Goal: Information Seeking & Learning: Learn about a topic

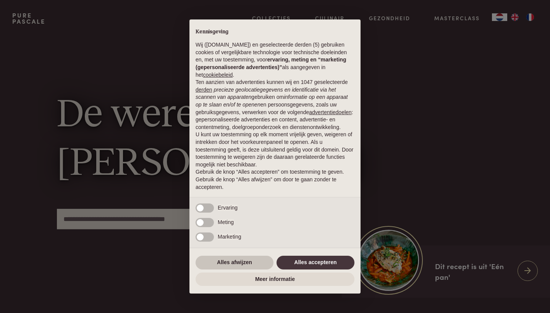
scroll to position [6, 0]
click at [226, 264] on button "Alles afwijzen" at bounding box center [234, 263] width 78 height 14
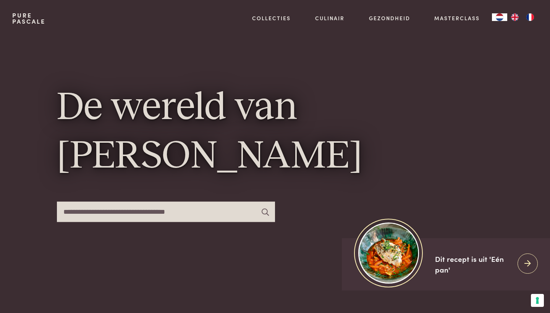
scroll to position [14, 0]
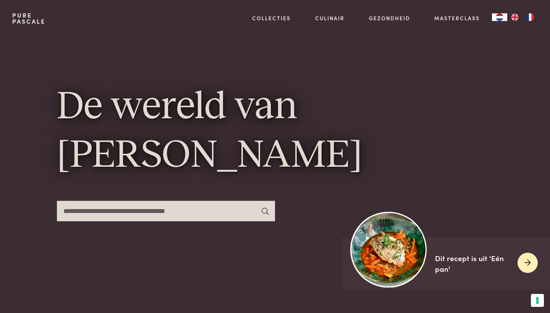
click at [520, 261] on div at bounding box center [527, 263] width 20 height 20
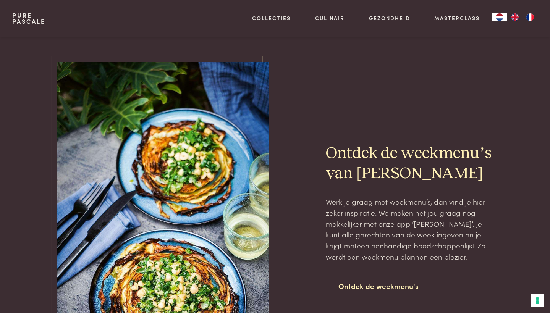
scroll to position [1698, 0]
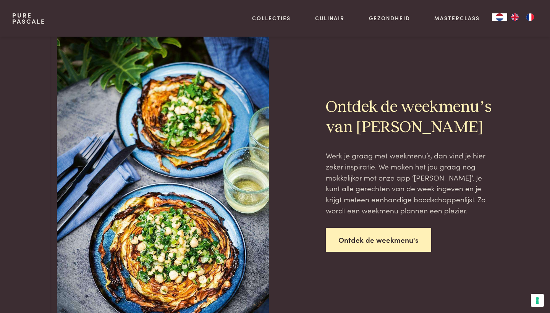
click at [380, 236] on link "Ontdek de weekmenu's" at bounding box center [378, 240] width 105 height 24
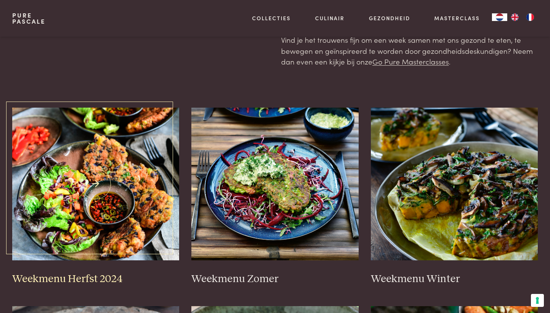
scroll to position [71, 0]
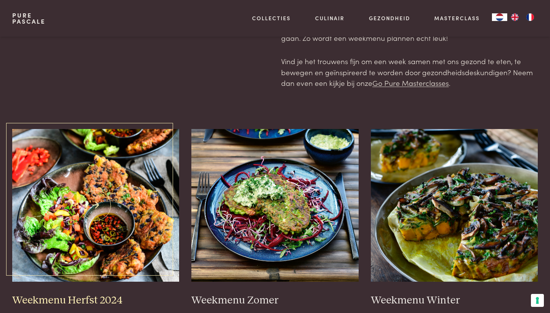
click at [118, 217] on img at bounding box center [95, 205] width 167 height 153
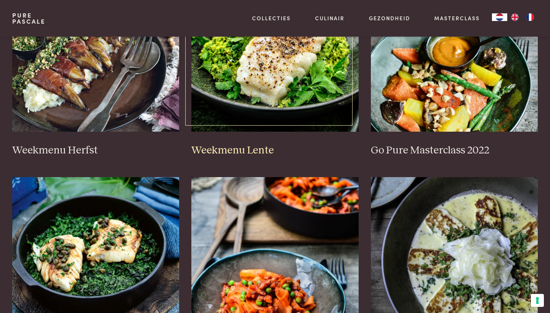
scroll to position [420, 0]
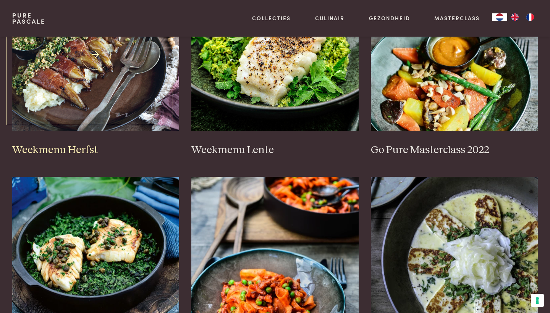
click at [100, 106] on img at bounding box center [95, 55] width 167 height 153
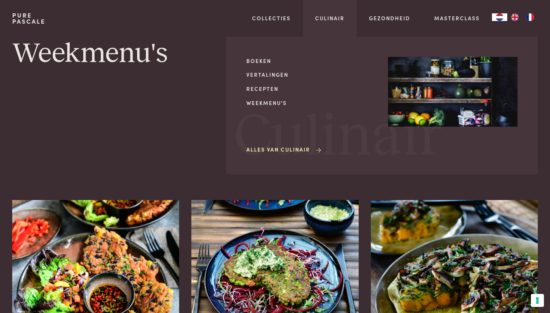
scroll to position [0, 0]
click at [274, 87] on link "Recepten" at bounding box center [310, 89] width 129 height 8
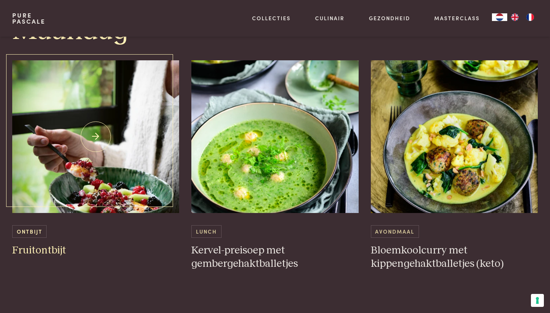
scroll to position [426, 0]
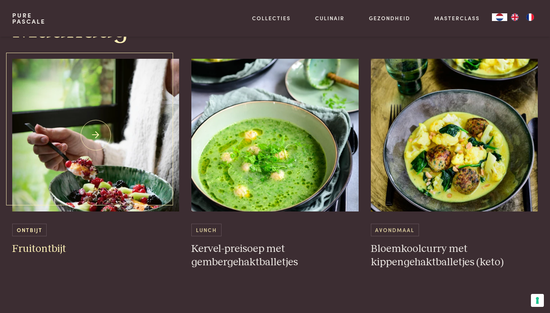
click at [138, 174] on img at bounding box center [95, 135] width 167 height 153
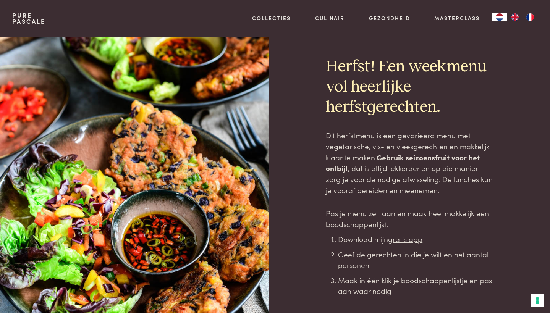
scroll to position [0, 0]
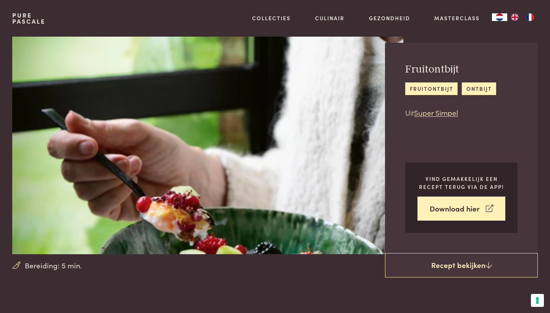
scroll to position [10, 0]
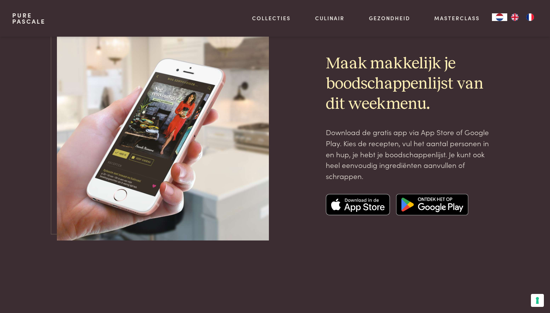
scroll to position [2539, 0]
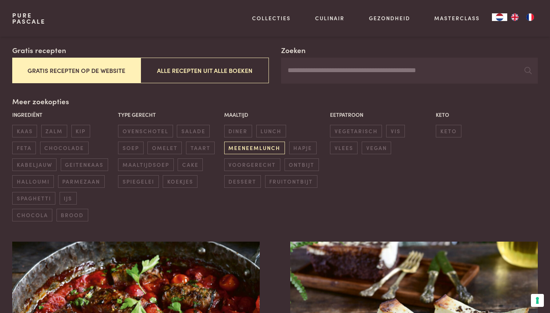
scroll to position [153, 0]
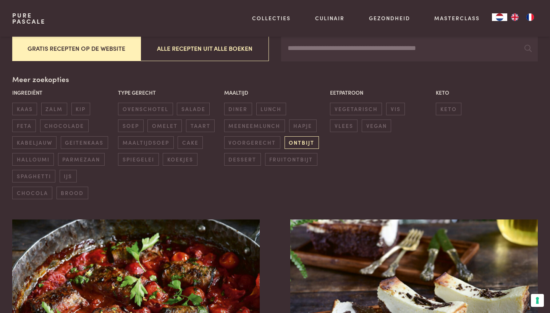
click at [307, 141] on span "ontbijt" at bounding box center [301, 142] width 34 height 13
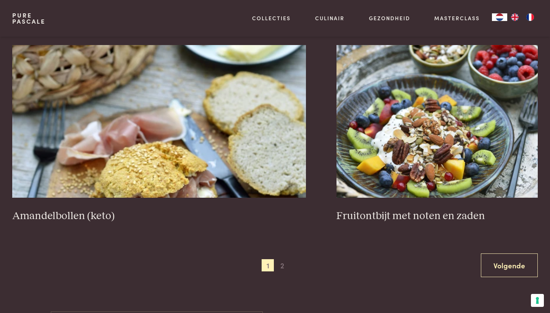
scroll to position [1401, 0]
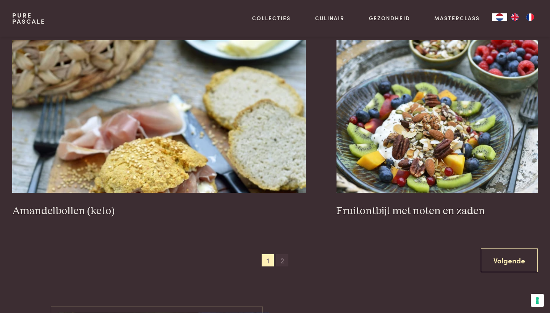
click at [284, 256] on span "2" at bounding box center [282, 260] width 12 height 12
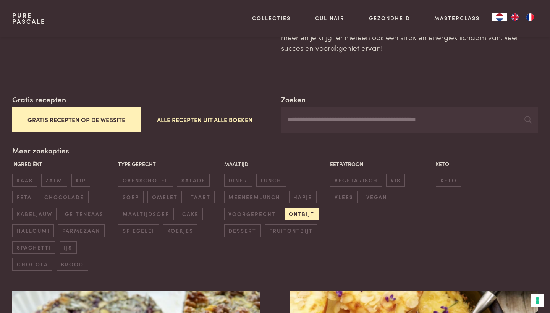
scroll to position [82, 0]
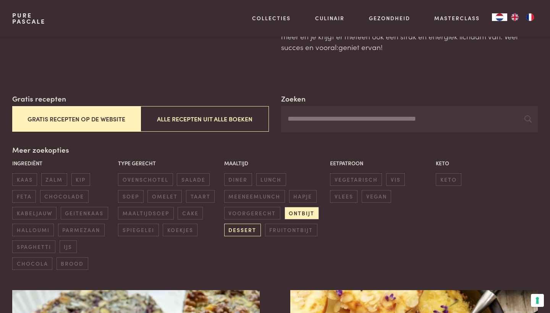
click at [254, 231] on span "dessert" at bounding box center [242, 230] width 37 height 13
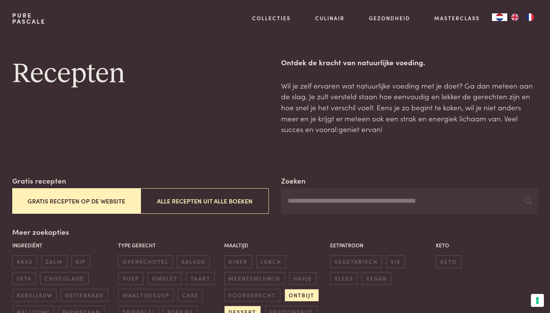
click at [34, 23] on link "Pure Pascale" at bounding box center [28, 18] width 33 height 12
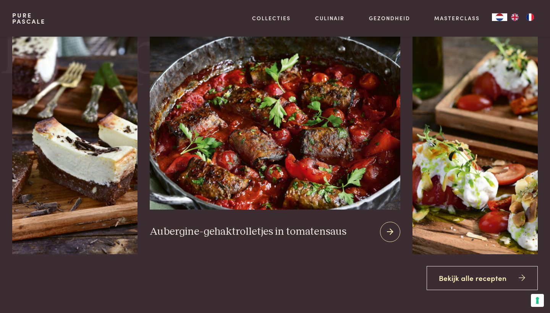
scroll to position [909, 0]
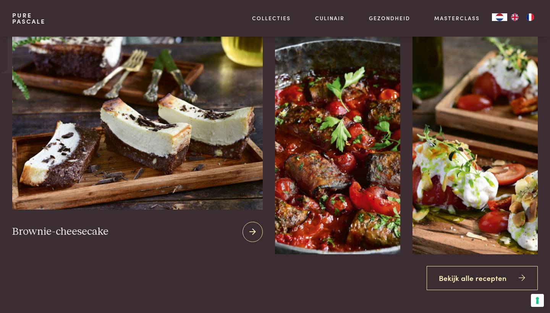
click at [112, 177] on img at bounding box center [137, 117] width 250 height 184
